Goal: Navigation & Orientation: Find specific page/section

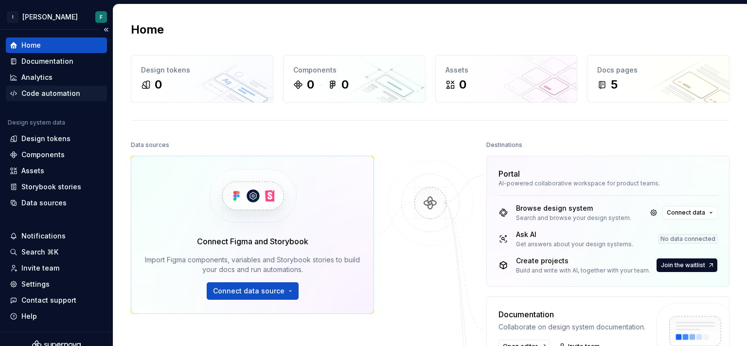
click at [37, 89] on div "Code automation" at bounding box center [50, 93] width 59 height 10
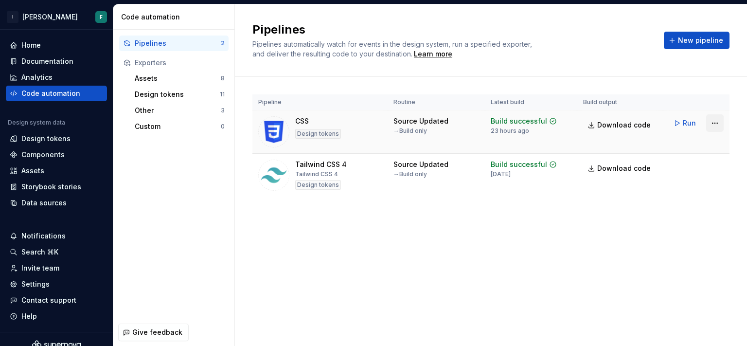
click at [715, 123] on html "I [PERSON_NAME] F Home Documentation Analytics Code automation Design system da…" at bounding box center [373, 173] width 747 height 346
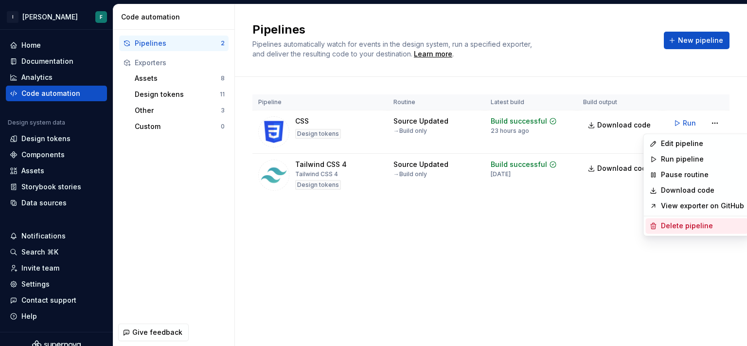
click at [680, 226] on div "Delete pipeline" at bounding box center [702, 226] width 83 height 10
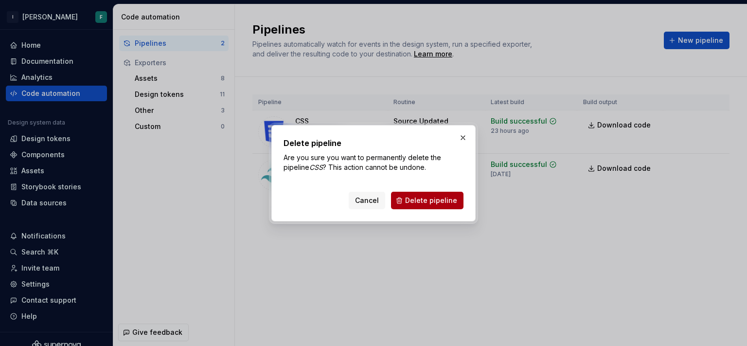
click at [436, 198] on span "Delete pipeline" at bounding box center [431, 200] width 52 height 10
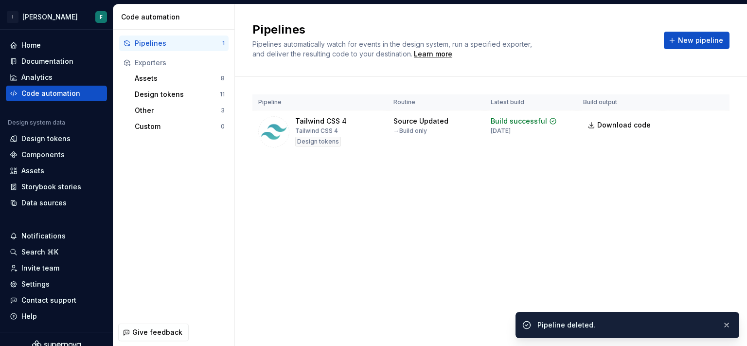
click at [719, 123] on html "I [PERSON_NAME] F Home Documentation Analytics Code automation Design system da…" at bounding box center [373, 173] width 747 height 346
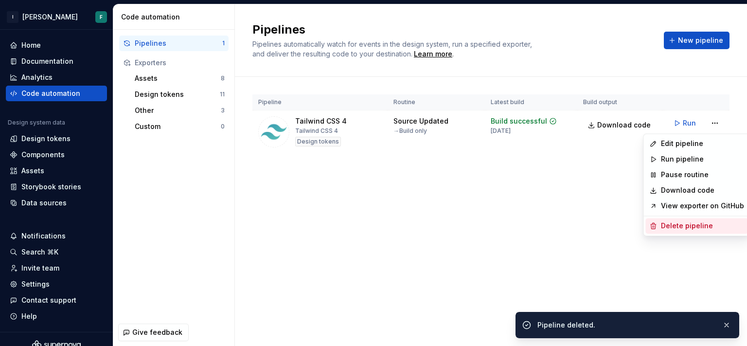
click at [678, 225] on div "Delete pipeline" at bounding box center [702, 226] width 83 height 10
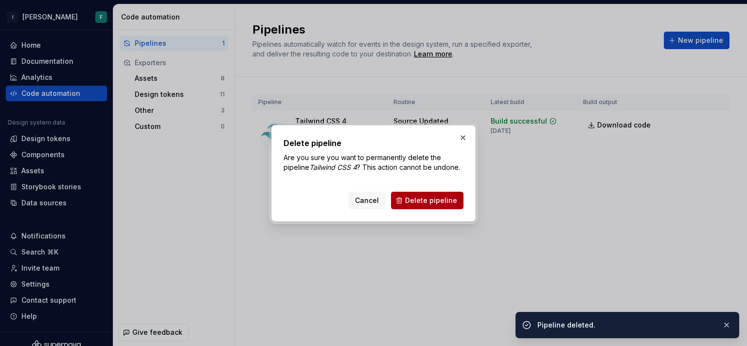
click at [419, 202] on span "Delete pipeline" at bounding box center [431, 200] width 52 height 10
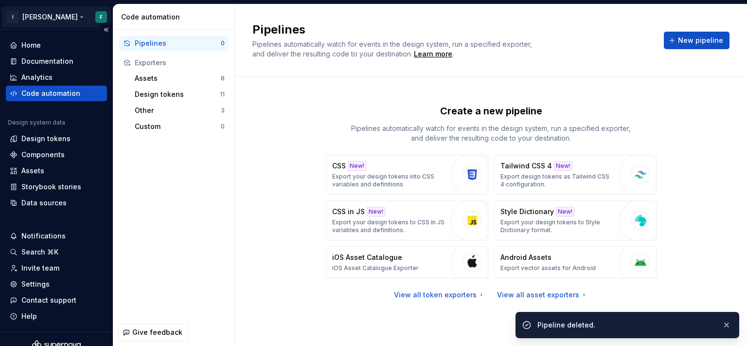
click at [36, 17] on html "I [PERSON_NAME] F Home Documentation Analytics Code automation Design system da…" at bounding box center [373, 173] width 747 height 346
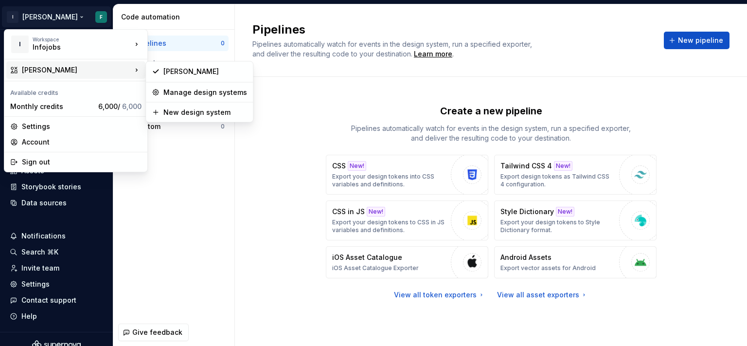
click at [273, 107] on html "I [PERSON_NAME] F Home Documentation Analytics Code automation Design system da…" at bounding box center [373, 173] width 747 height 346
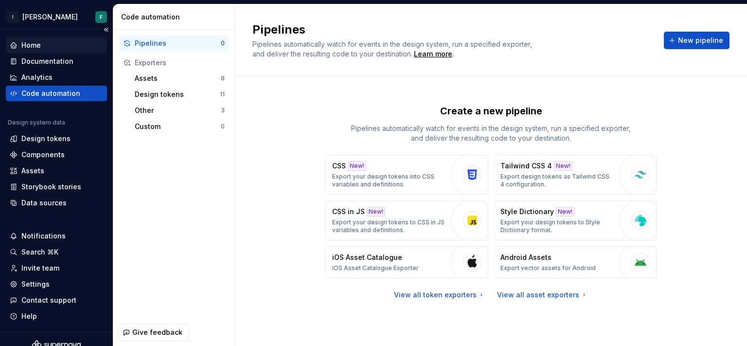
click at [37, 45] on div "Home" at bounding box center [30, 45] width 19 height 10
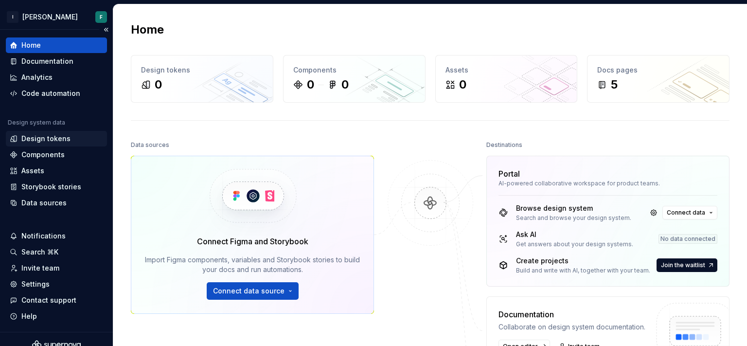
click at [48, 139] on div "Design tokens" at bounding box center [45, 139] width 49 height 10
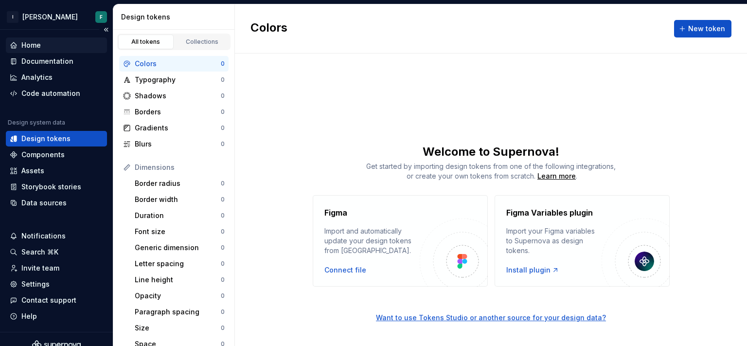
click at [35, 41] on div "Home" at bounding box center [30, 45] width 19 height 10
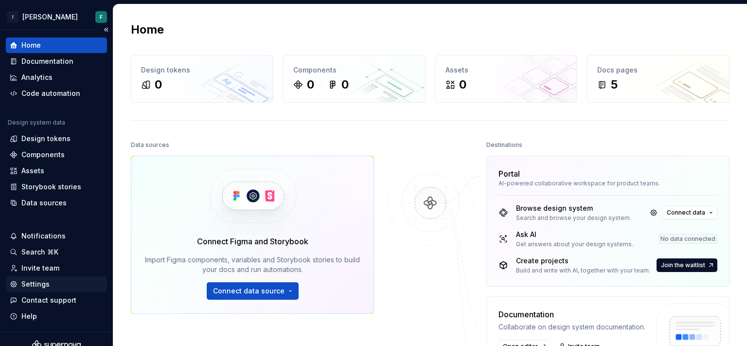
click at [49, 279] on div "Settings" at bounding box center [56, 284] width 93 height 10
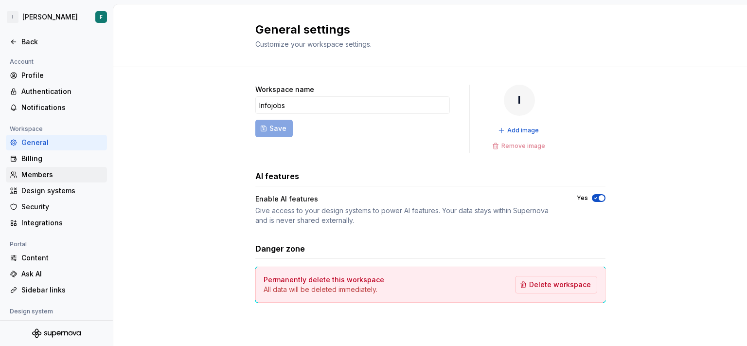
click at [28, 170] on div "Members" at bounding box center [62, 175] width 82 height 10
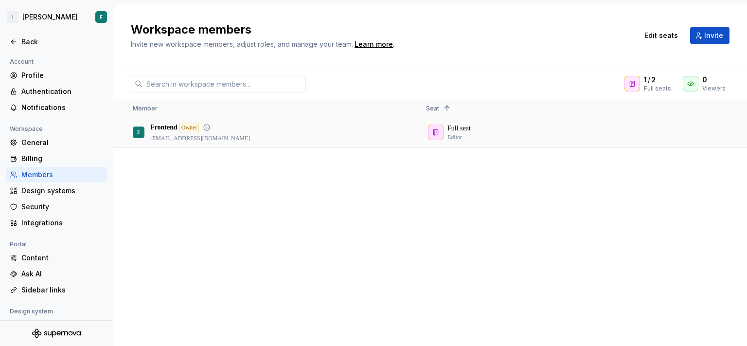
drag, startPoint x: 233, startPoint y: 138, endPoint x: 147, endPoint y: 136, distance: 85.6
click at [147, 136] on div "F Frontend Owner [EMAIL_ADDRESS][DOMAIN_NAME]" at bounding box center [272, 132] width 278 height 30
